Goal: Find specific page/section: Find specific page/section

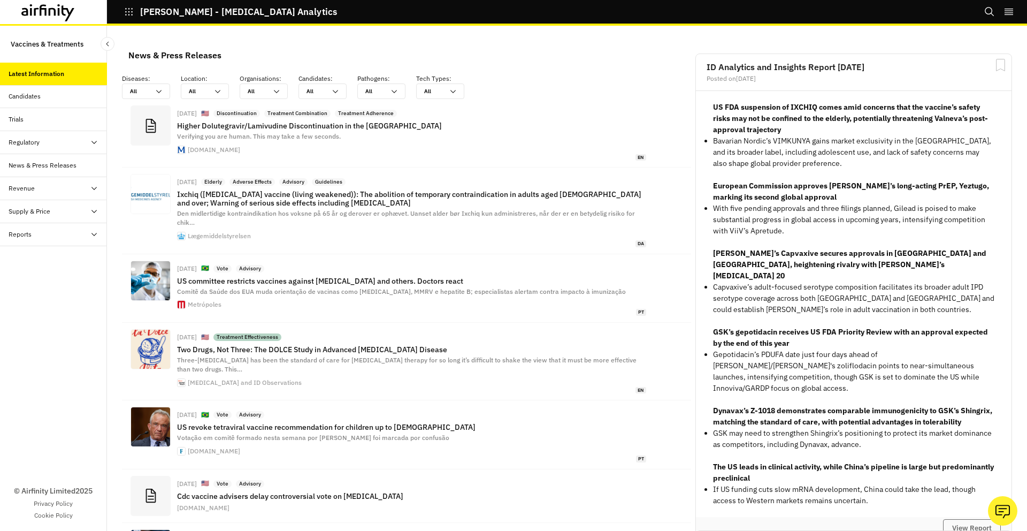
scroll to position [799, 321]
click at [85, 139] on div "Regulatory" at bounding box center [58, 143] width 98 height 10
click at [71, 102] on div "Candidates" at bounding box center [53, 96] width 107 height 23
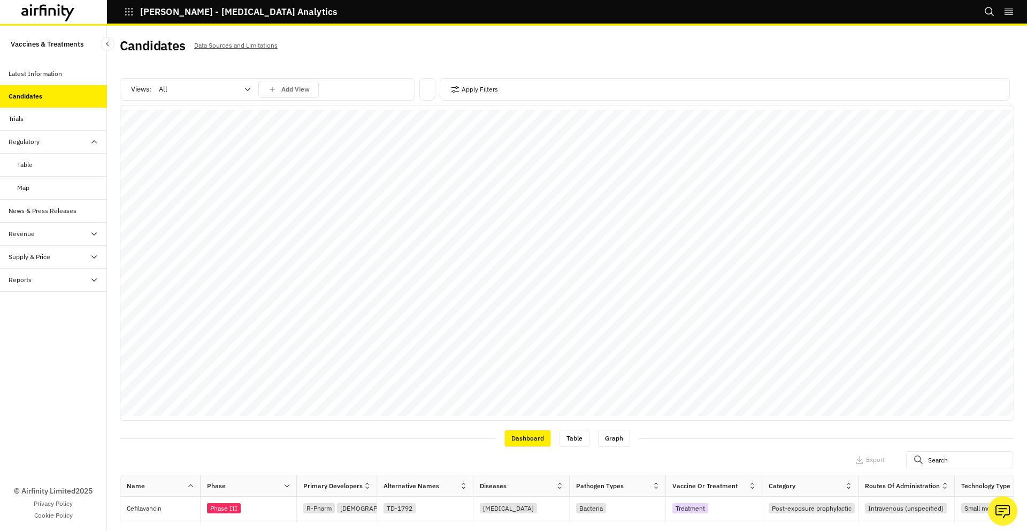
click at [93, 233] on icon at bounding box center [94, 234] width 9 height 9
click at [74, 260] on div "Table" at bounding box center [62, 257] width 90 height 10
